Goal: Transaction & Acquisition: Purchase product/service

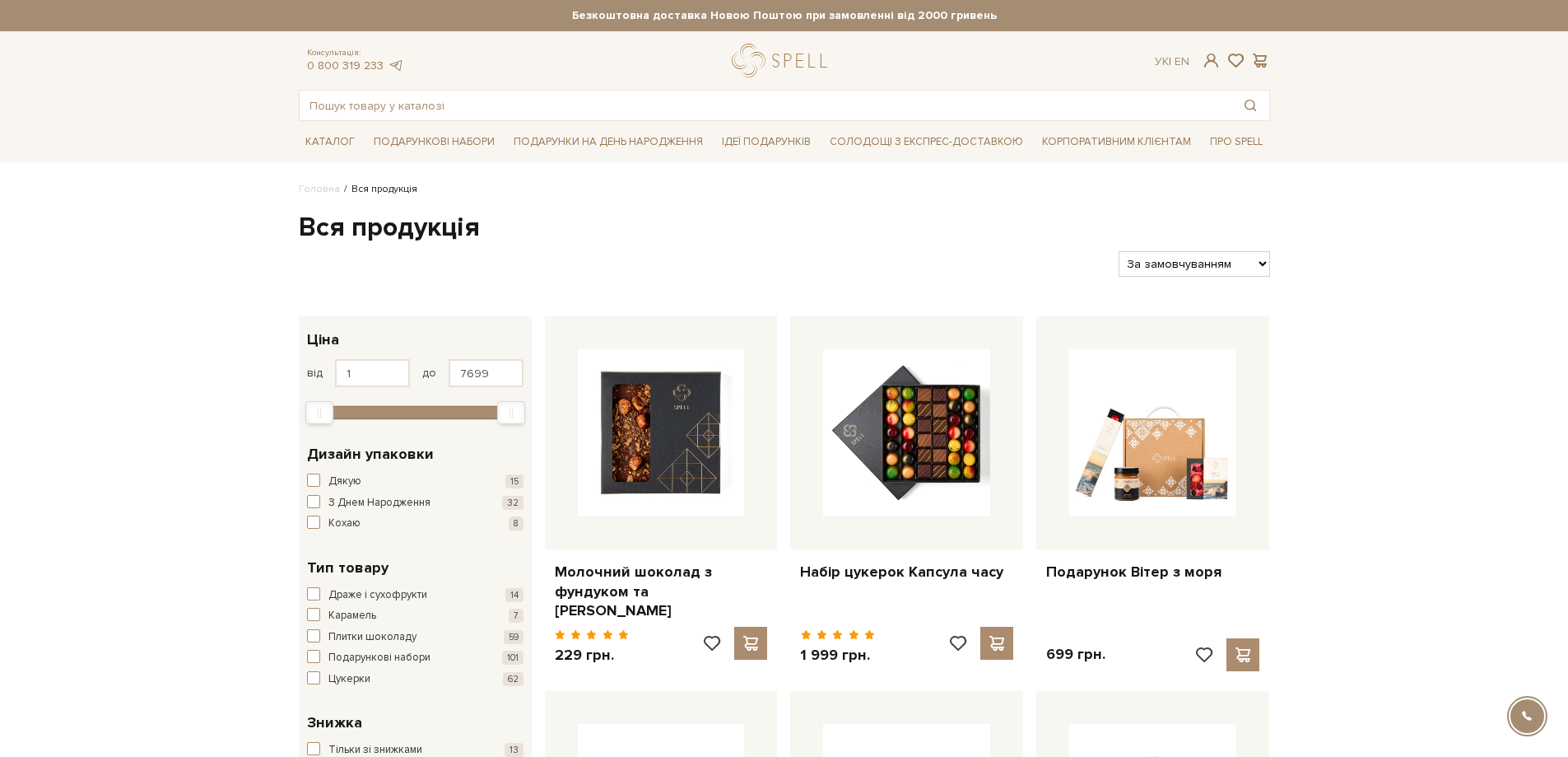
click at [961, 260] on div at bounding box center [703, 263] width 821 height 26
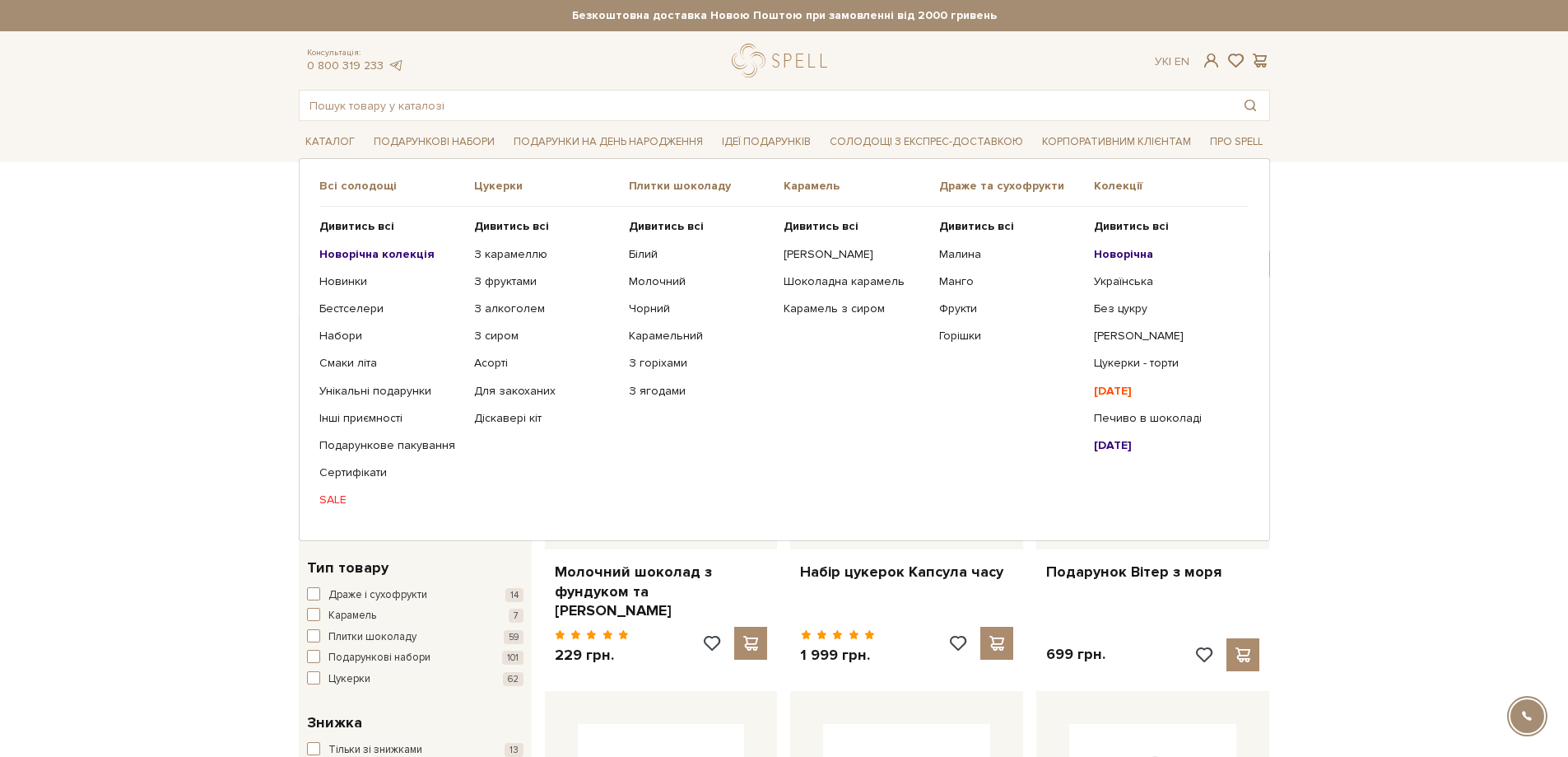
click at [328, 500] on link "SALE" at bounding box center [391, 500] width 143 height 15
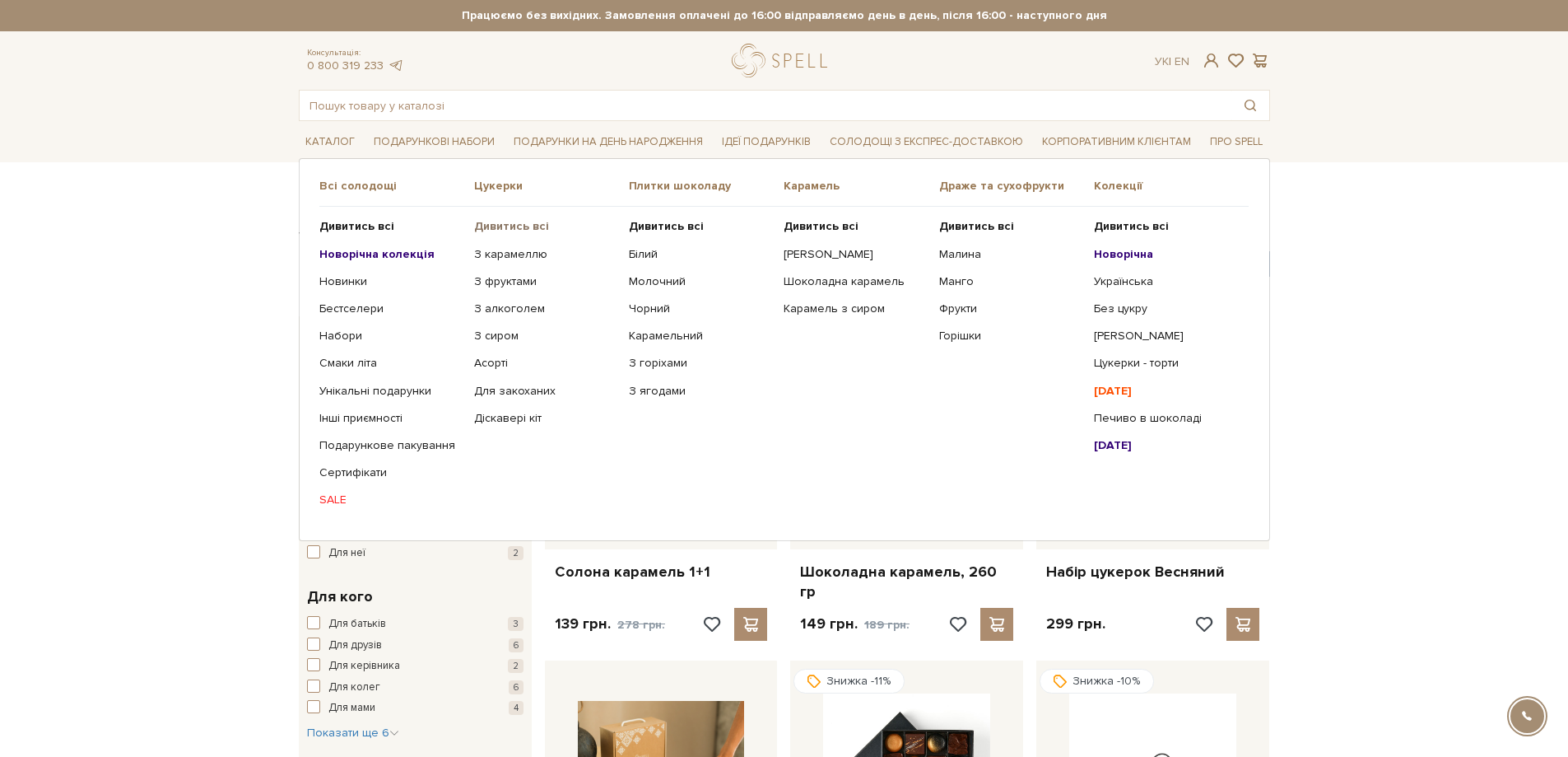
click at [511, 221] on b "Дивитись всі" at bounding box center [511, 226] width 75 height 14
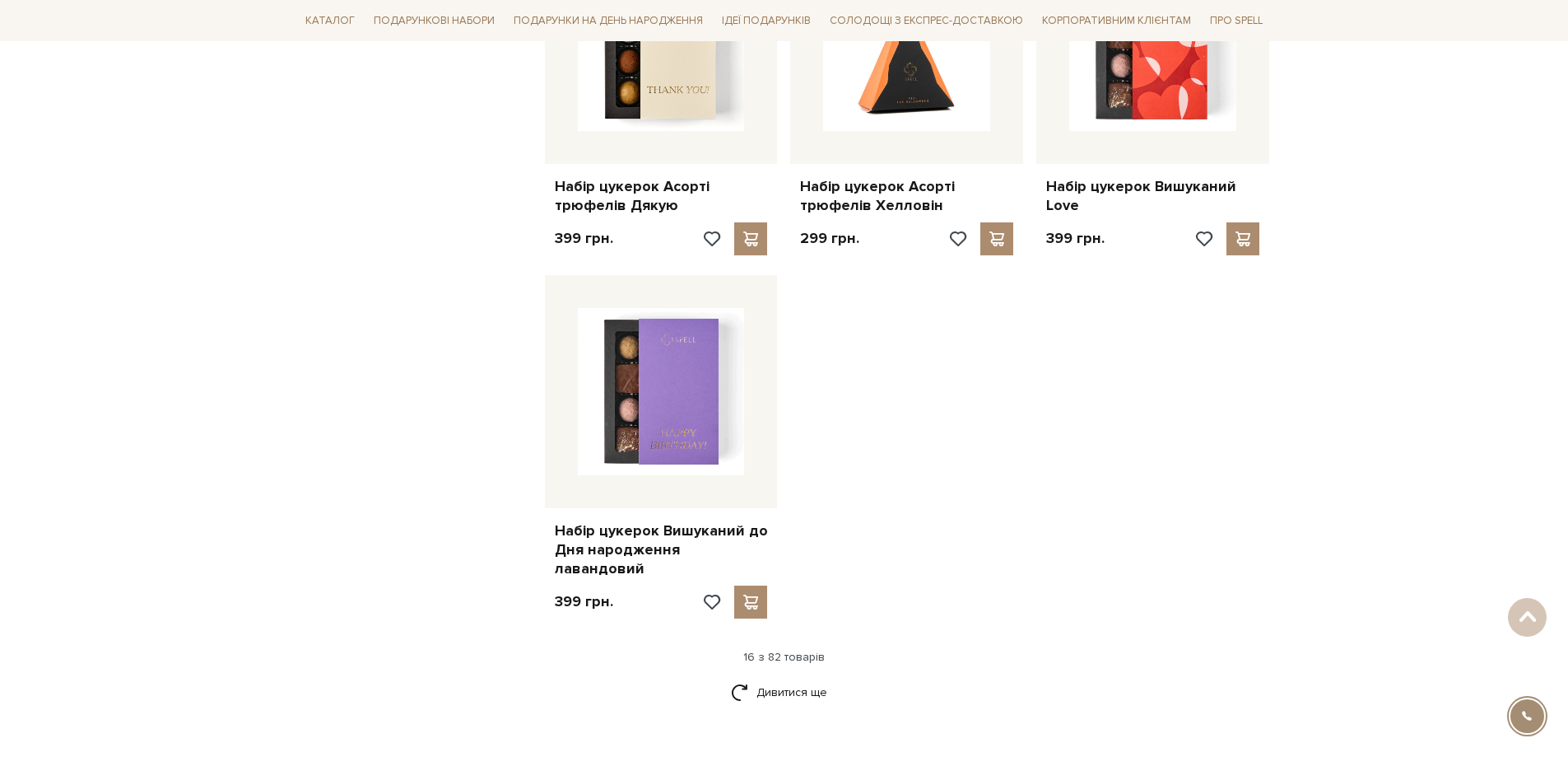
scroll to position [2059, 0]
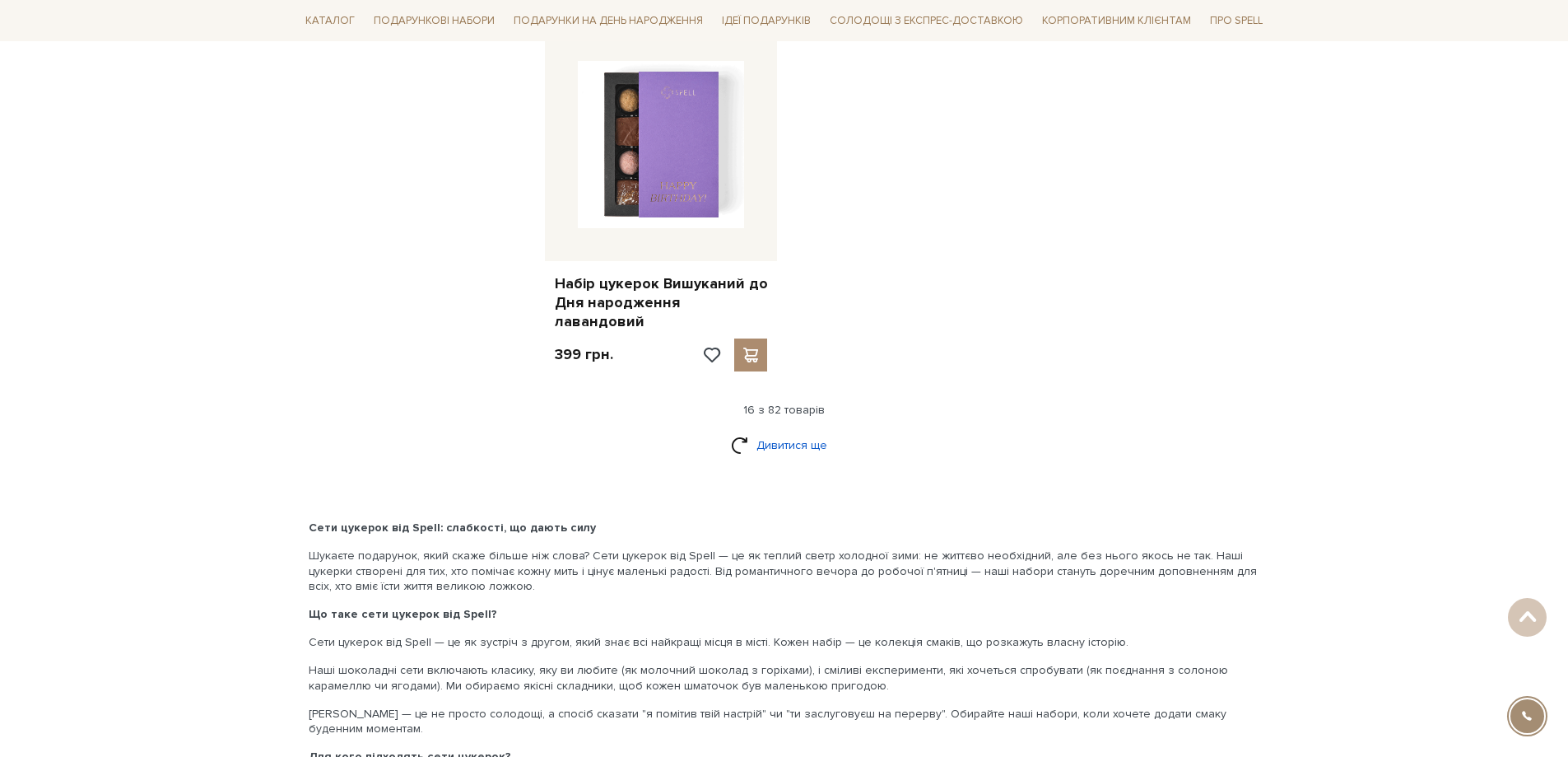
click at [787, 431] on link "Дивитися ще" at bounding box center [784, 445] width 107 height 28
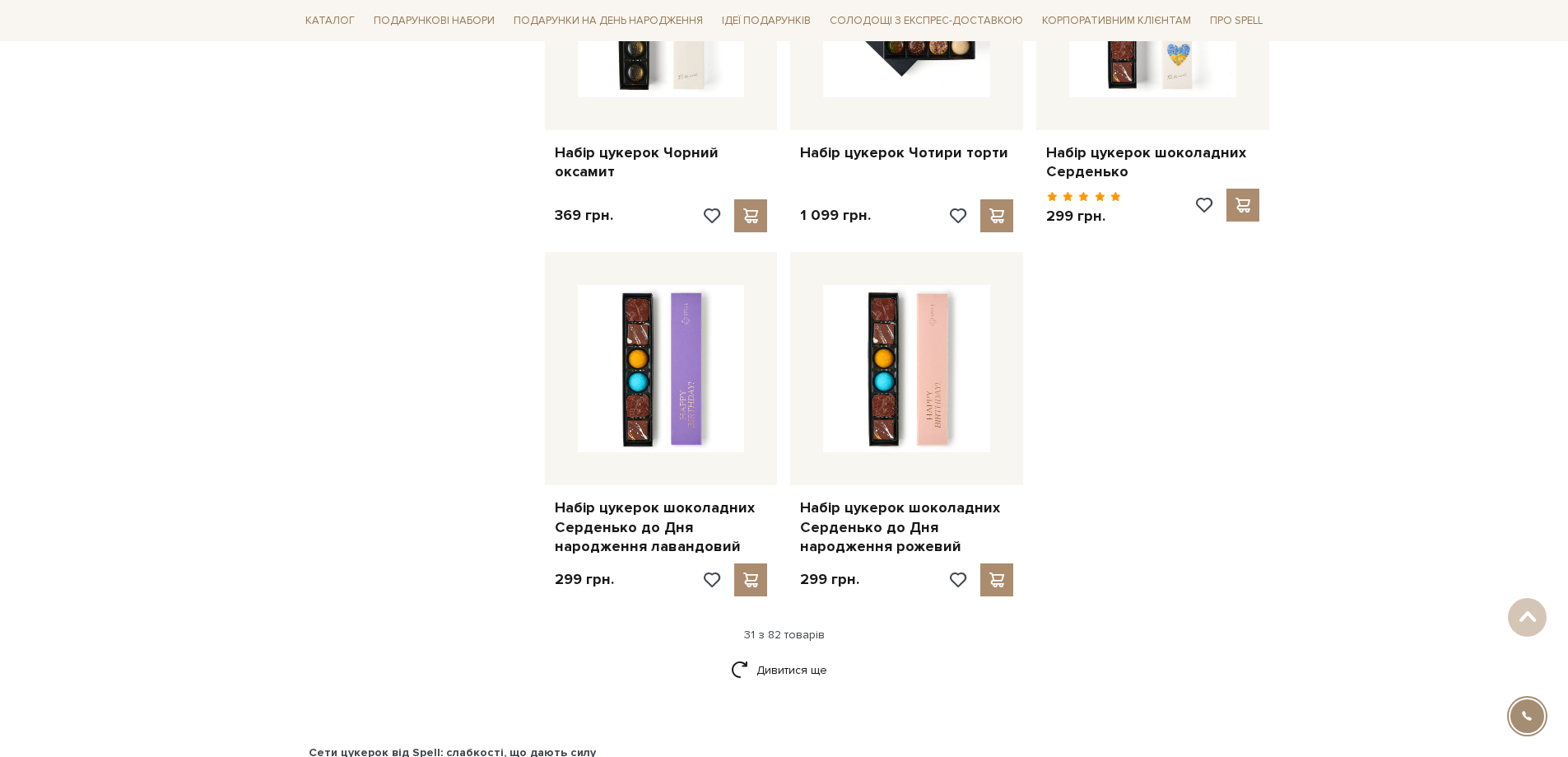
scroll to position [3706, 0]
